Goal: Transaction & Acquisition: Purchase product/service

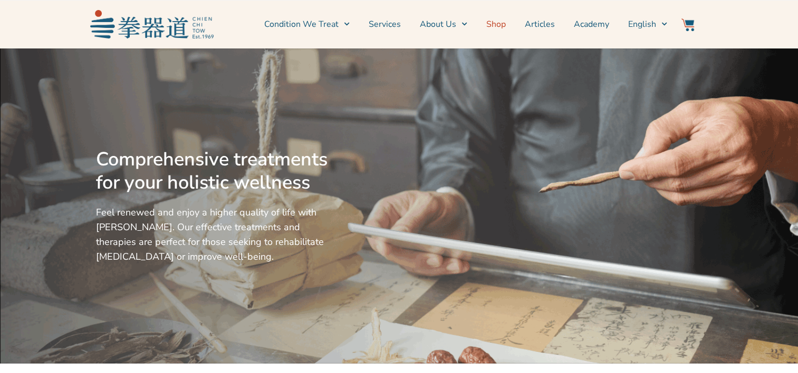
click at [500, 24] on link "Shop" at bounding box center [496, 24] width 20 height 26
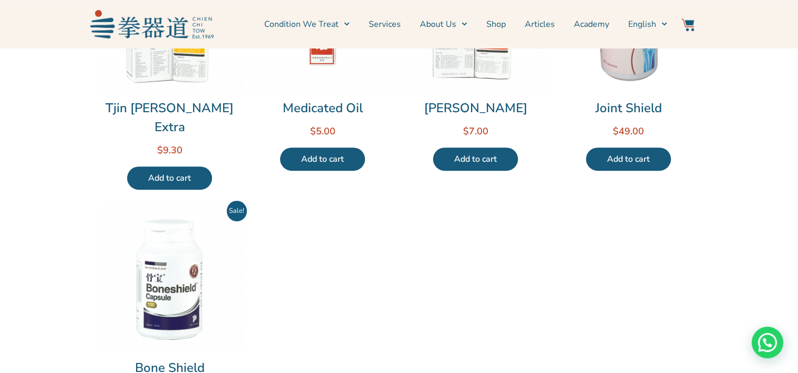
scroll to position [606, 0]
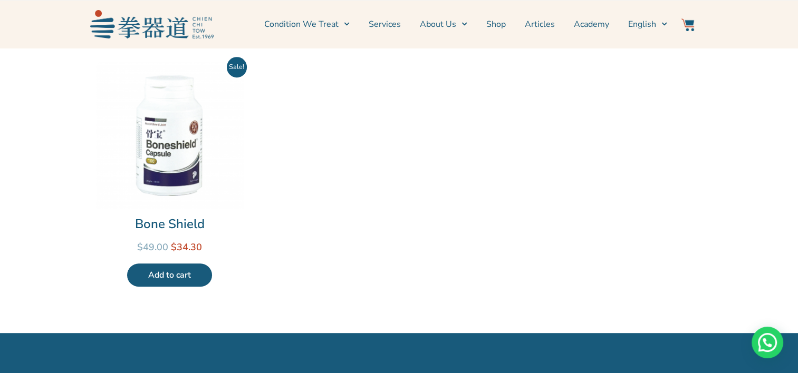
click at [200, 308] on div at bounding box center [399, 315] width 607 height 26
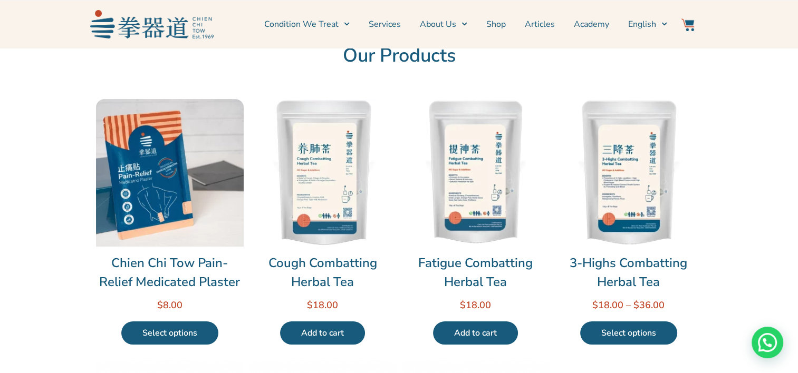
scroll to position [0, 0]
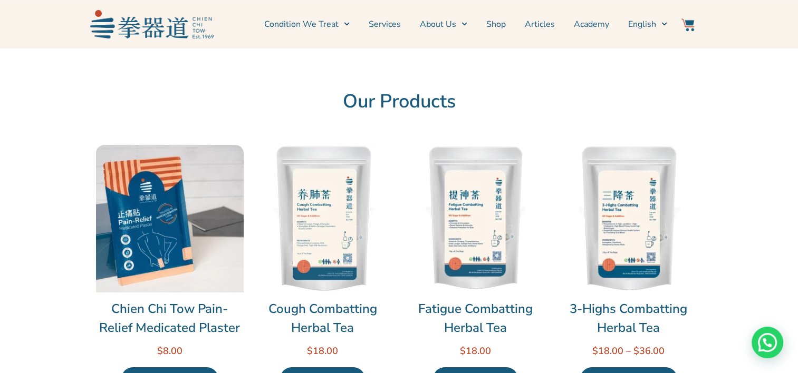
drag, startPoint x: 68, startPoint y: 214, endPoint x: 183, endPoint y: 234, distance: 116.7
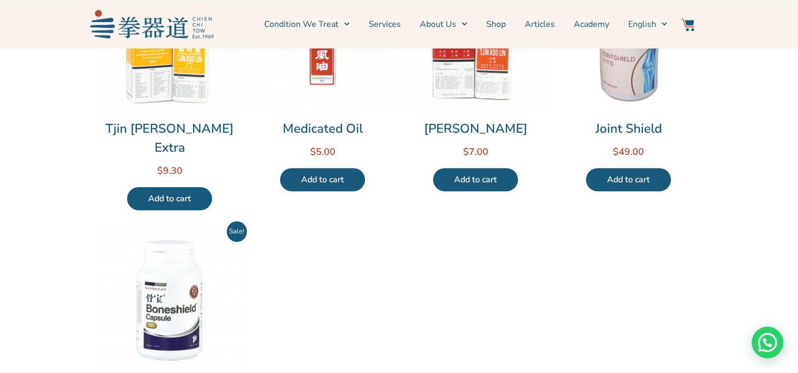
scroll to position [439, 0]
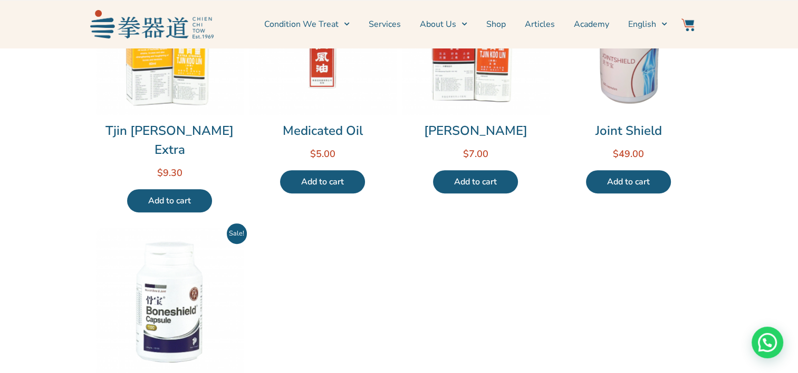
click at [629, 83] on img at bounding box center [629, 41] width 148 height 148
click at [627, 129] on h2 "Joint Shield" at bounding box center [629, 130] width 148 height 19
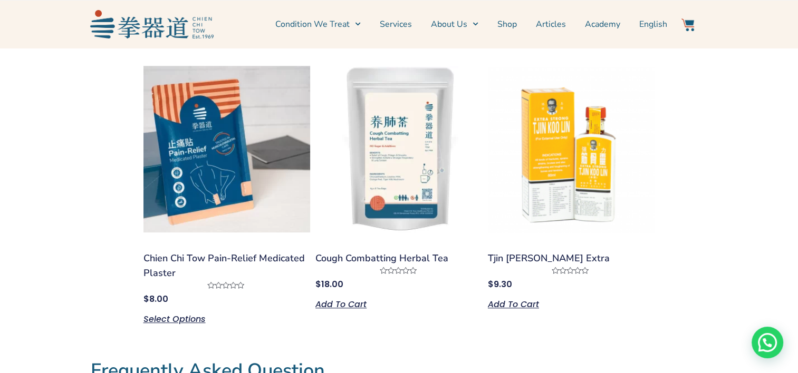
scroll to position [725, 0]
